Goal: Use online tool/utility: Utilize a website feature to perform a specific function

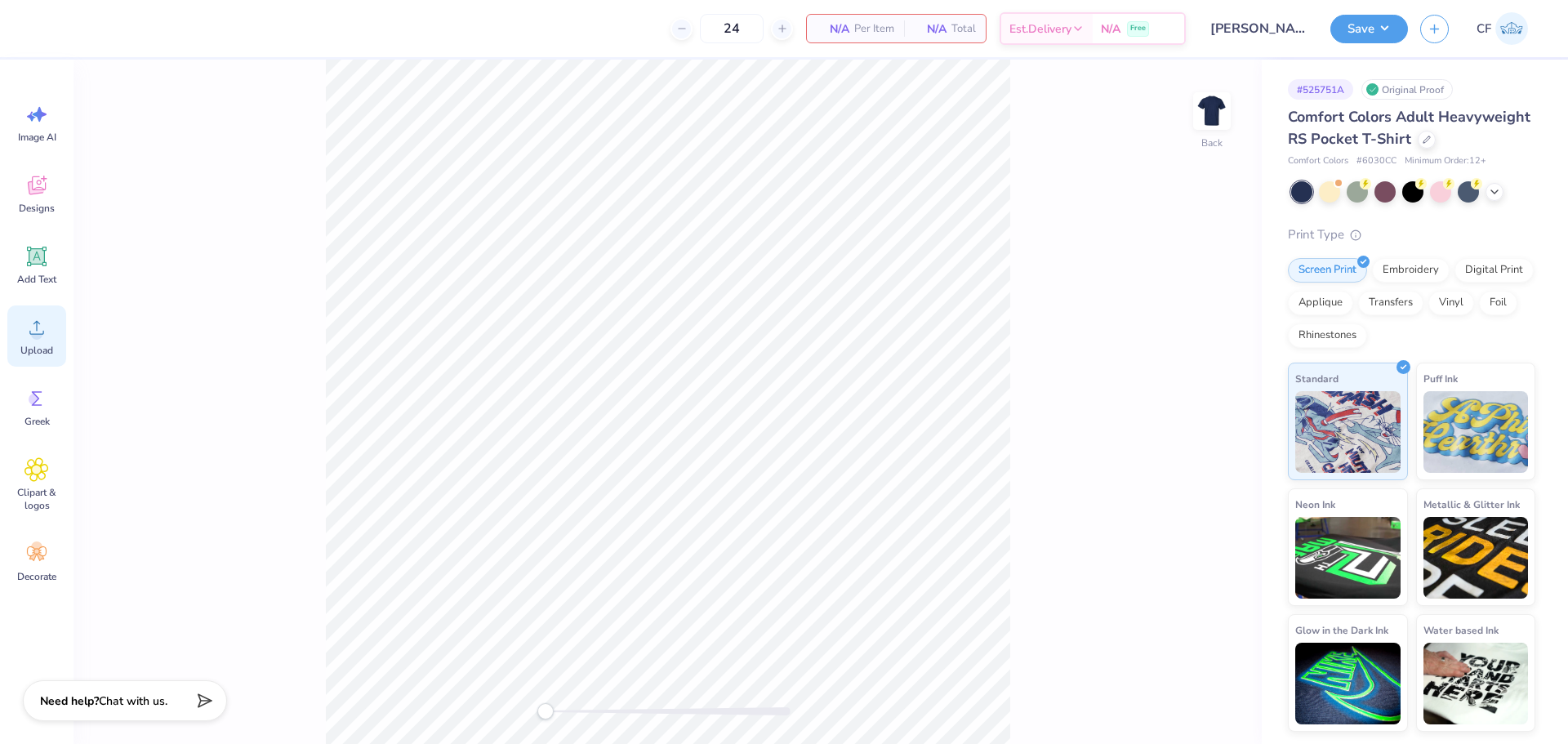
click at [48, 344] on span "Upload" at bounding box center [37, 350] width 33 height 13
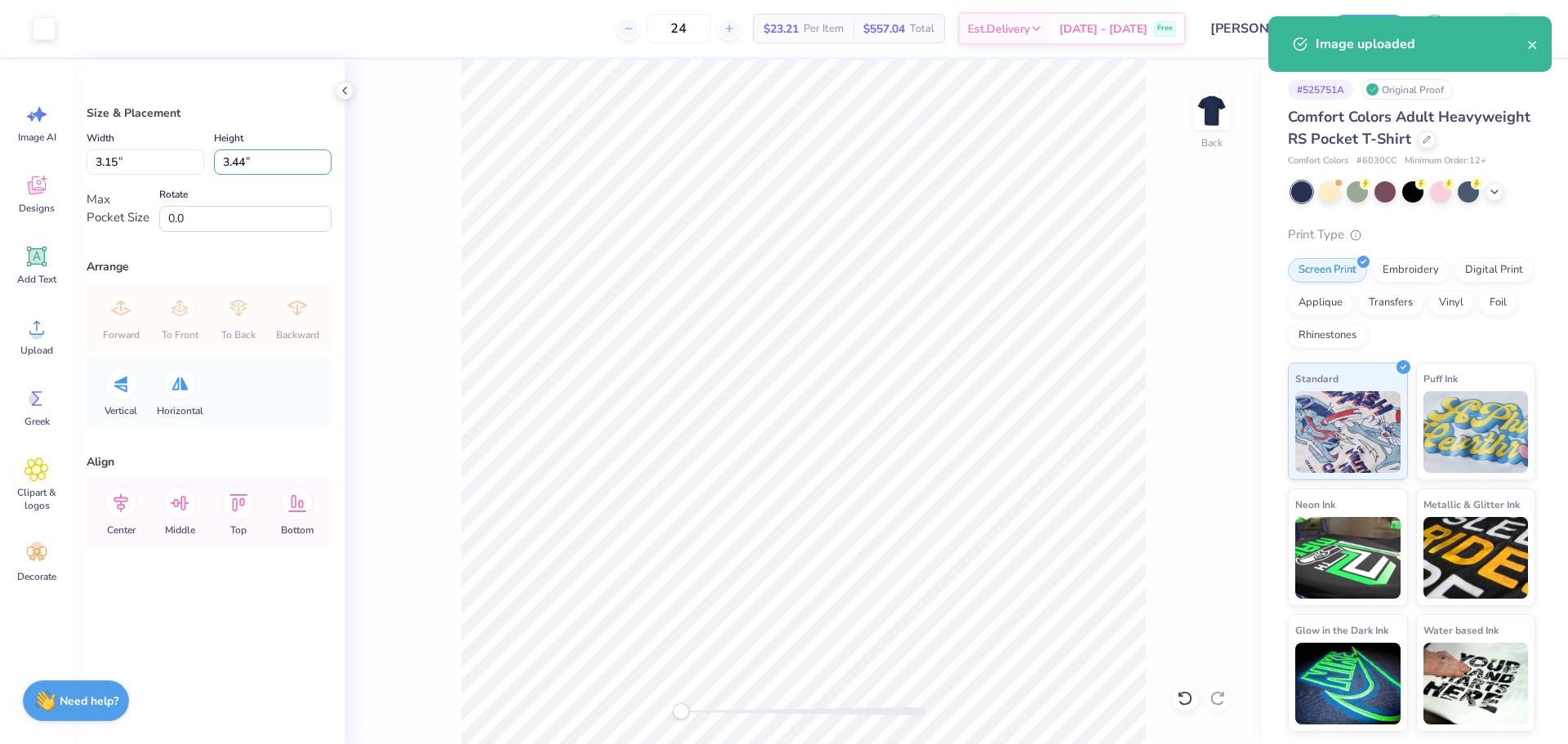
drag, startPoint x: 249, startPoint y: 164, endPoint x: 208, endPoint y: 163, distance: 41.0
click at [208, 163] on div "Width 3.15 3.15 " Height 3.44 3.44 "" at bounding box center [209, 152] width 245 height 47
type input "3"
type input "2.75"
type input "3.00"
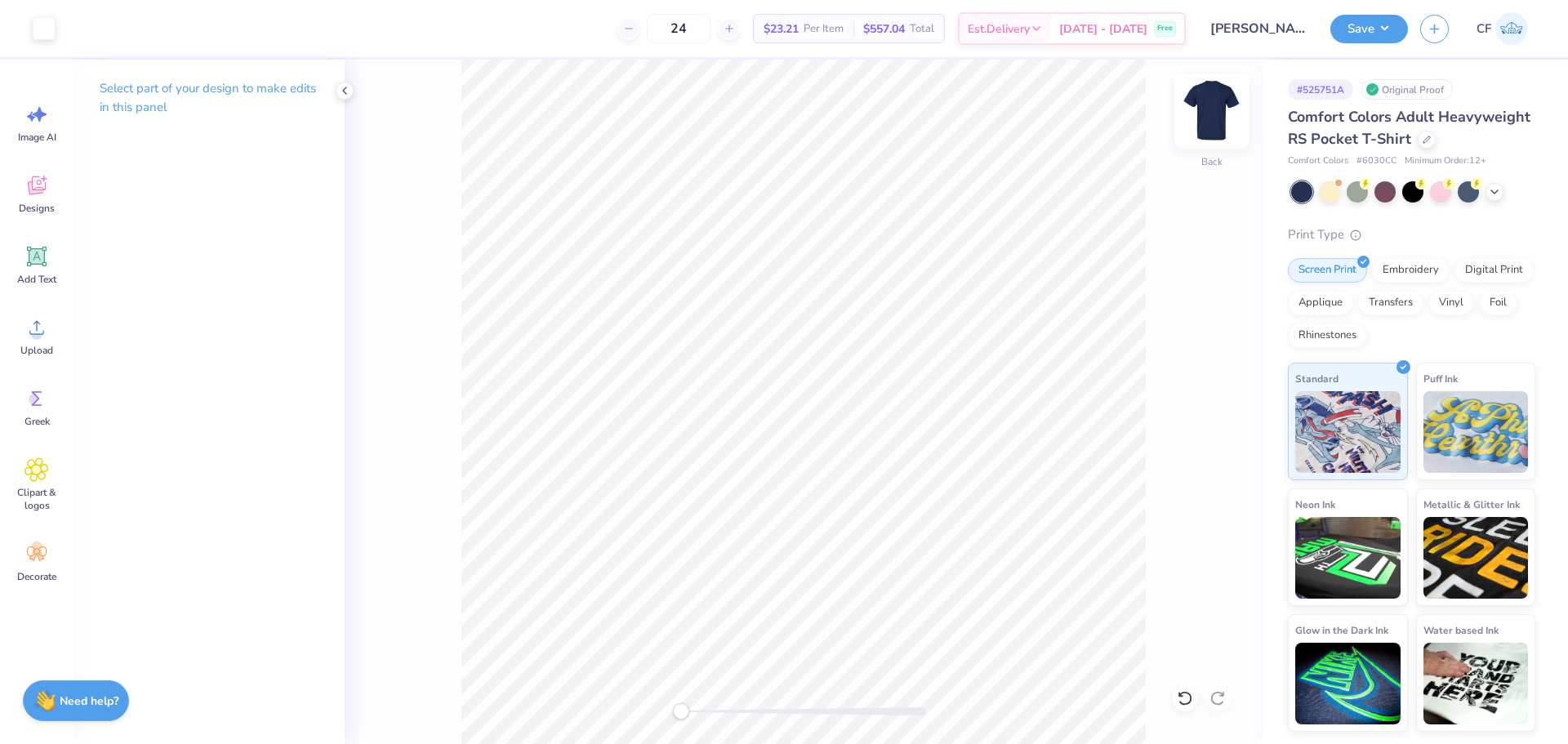
click at [1216, 118] on img at bounding box center [1212, 110] width 65 height 65
click at [33, 327] on icon at bounding box center [37, 327] width 25 height 25
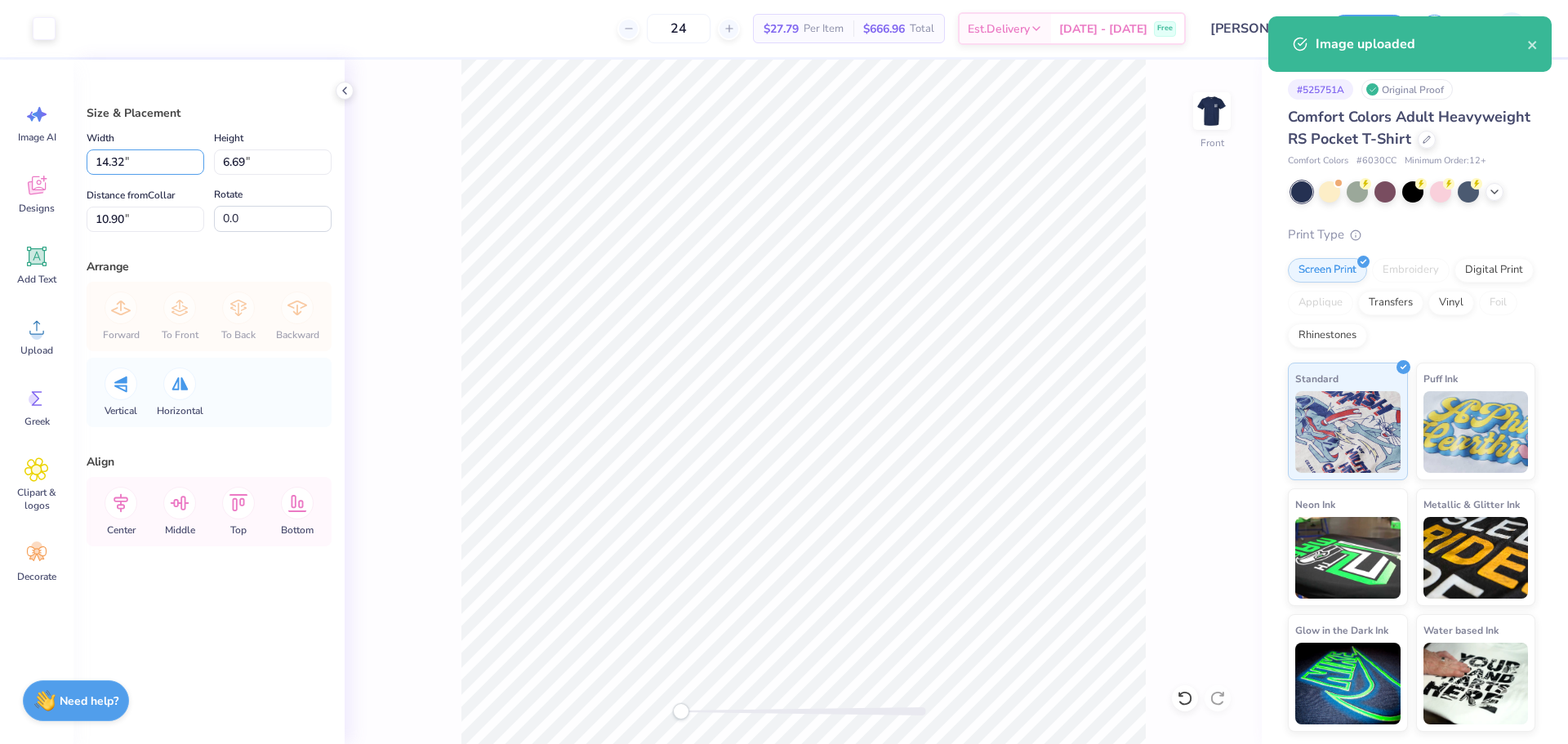
drag, startPoint x: 151, startPoint y: 167, endPoint x: 48, endPoint y: 158, distance: 103.4
click at [48, 158] on div "Art colors 24 $27.79 Per Item $666.96 Total Est. Delivery [DATE] - [DATE] Free …" at bounding box center [784, 372] width 1568 height 744
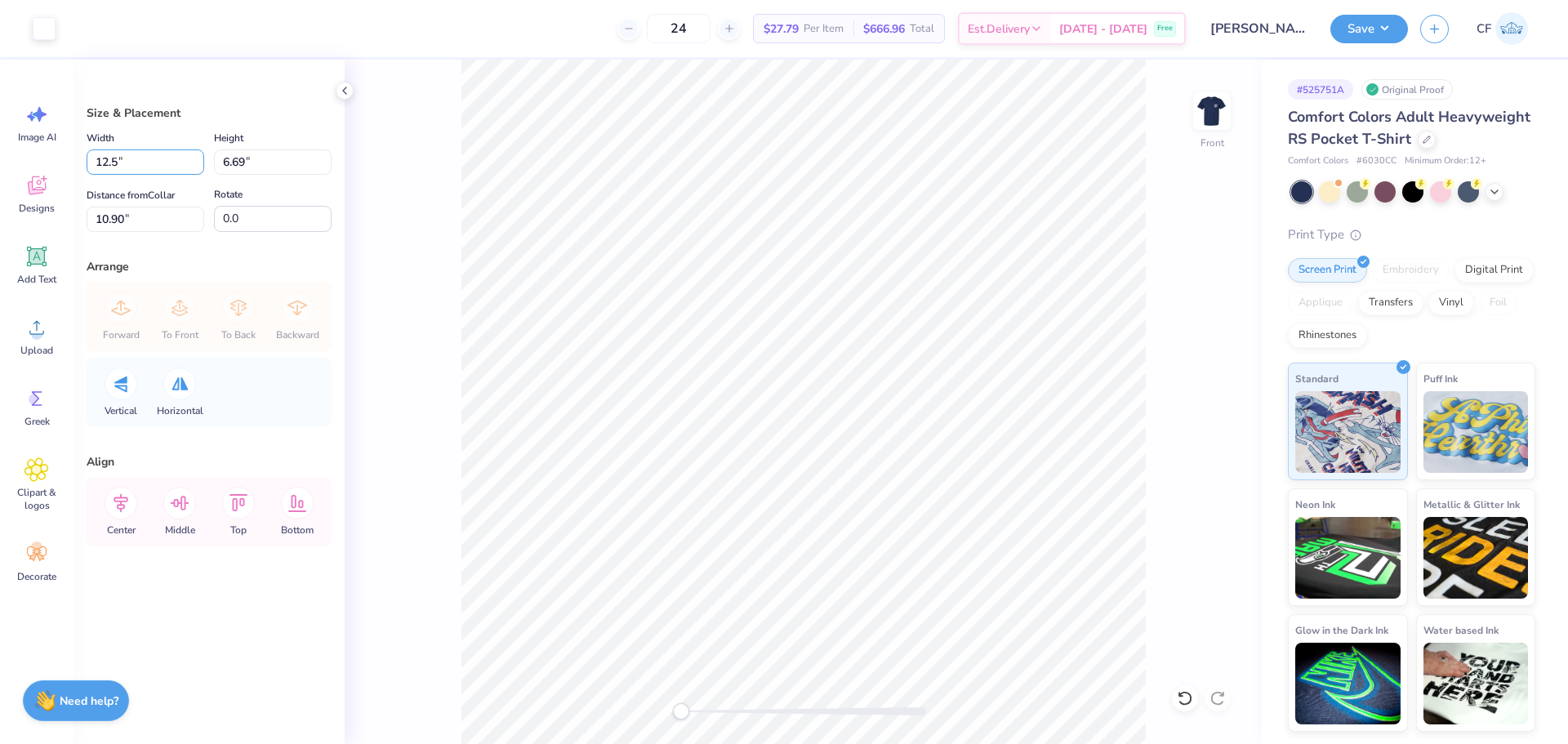
type input "12.50"
type input "5.84"
click at [149, 211] on input "11.33" at bounding box center [145, 220] width 118 height 26
type input "3"
click at [1224, 102] on img at bounding box center [1212, 110] width 65 height 65
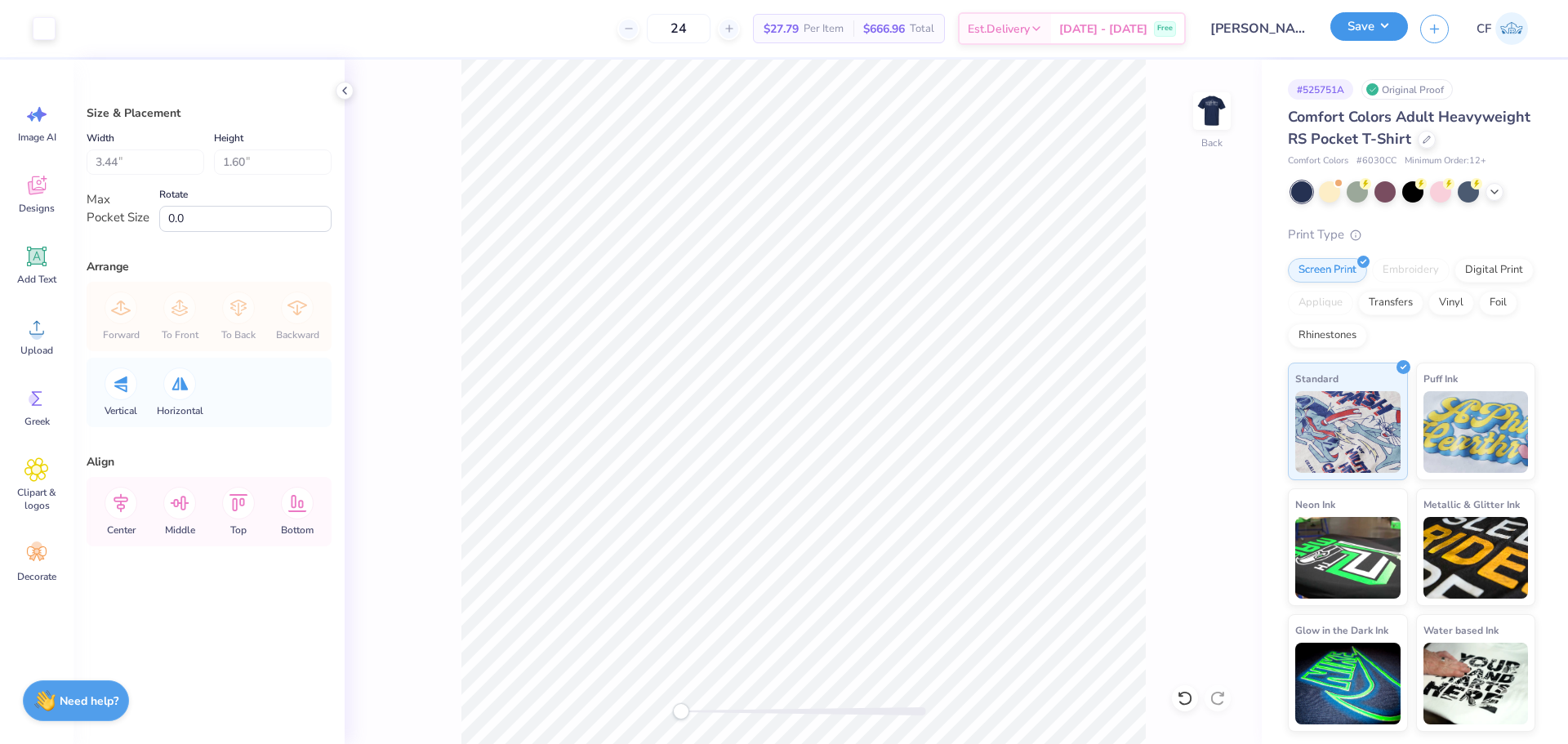
click at [1386, 21] on button "Save" at bounding box center [1369, 26] width 77 height 28
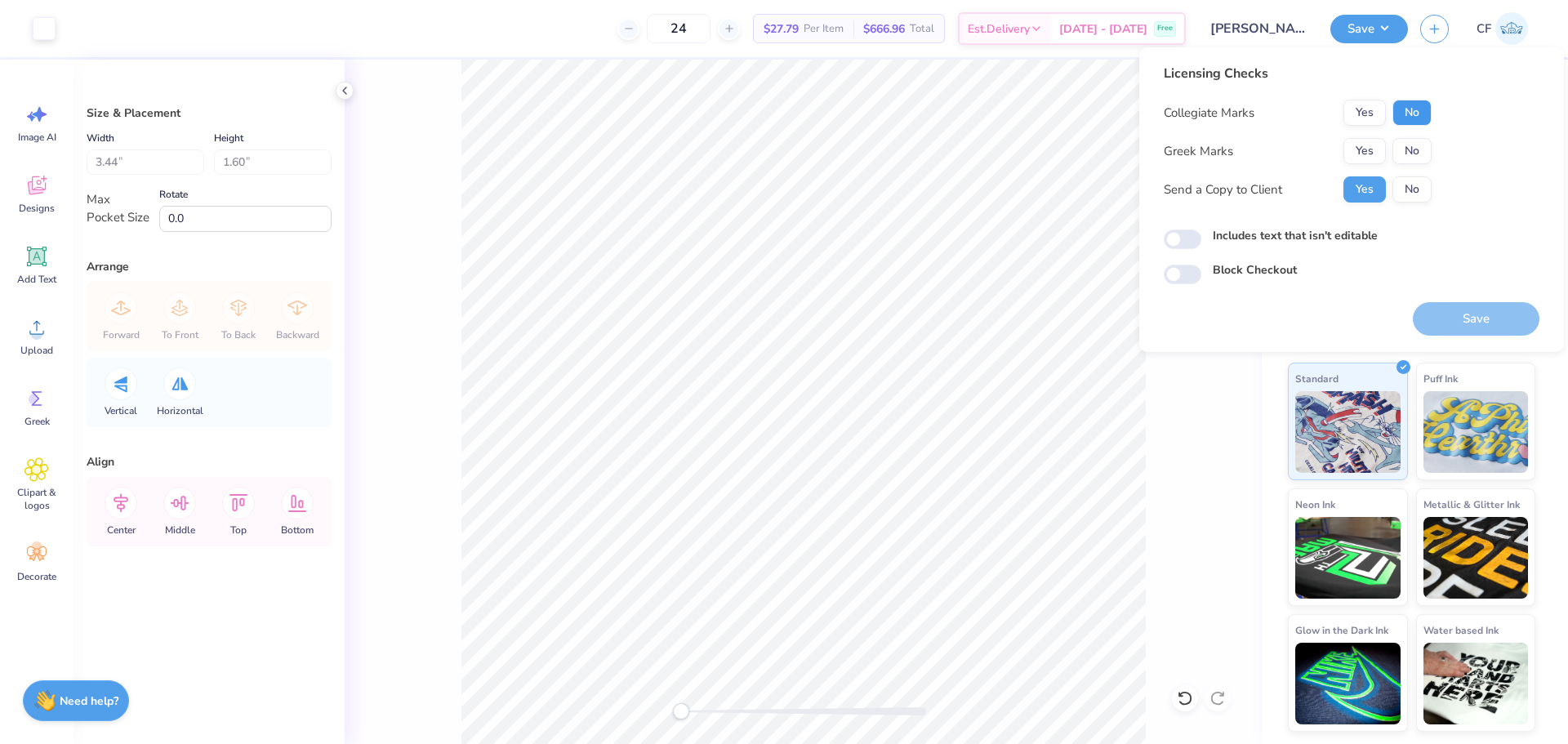
click at [1415, 120] on button "No" at bounding box center [1412, 112] width 39 height 26
click at [1411, 147] on button "No" at bounding box center [1412, 151] width 39 height 26
click at [1168, 242] on input "Includes text that isn't editable" at bounding box center [1182, 239] width 38 height 19
checkbox input "true"
click at [1424, 322] on button "Save" at bounding box center [1476, 319] width 127 height 33
